Goal: Obtain resource: Download file/media

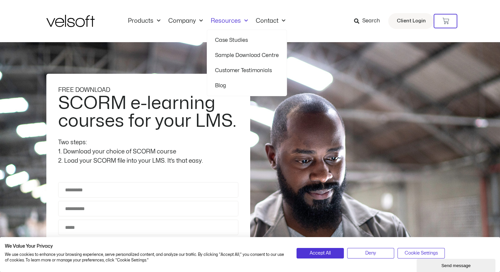
click at [235, 59] on link "Sample Download Centre" at bounding box center [247, 55] width 64 height 15
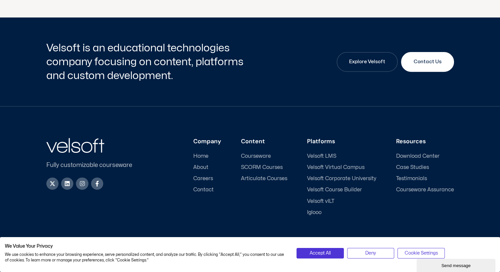
scroll to position [262, 0]
